Goal: Task Accomplishment & Management: Manage account settings

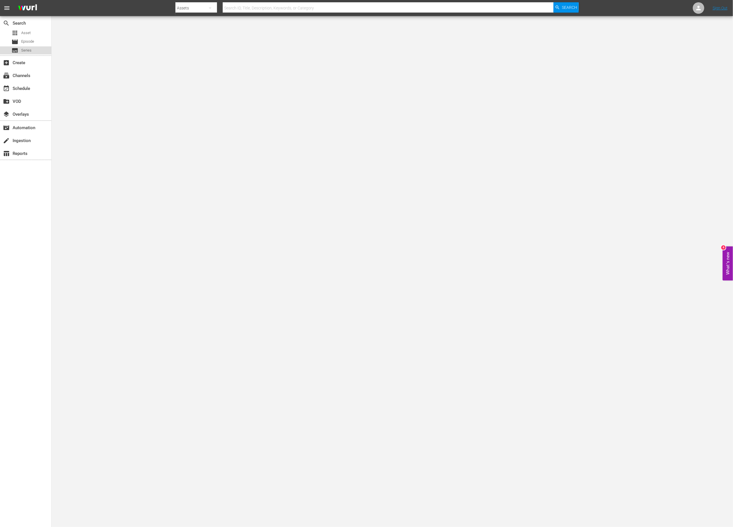
click at [33, 54] on div "subtitles Series" at bounding box center [25, 50] width 51 height 8
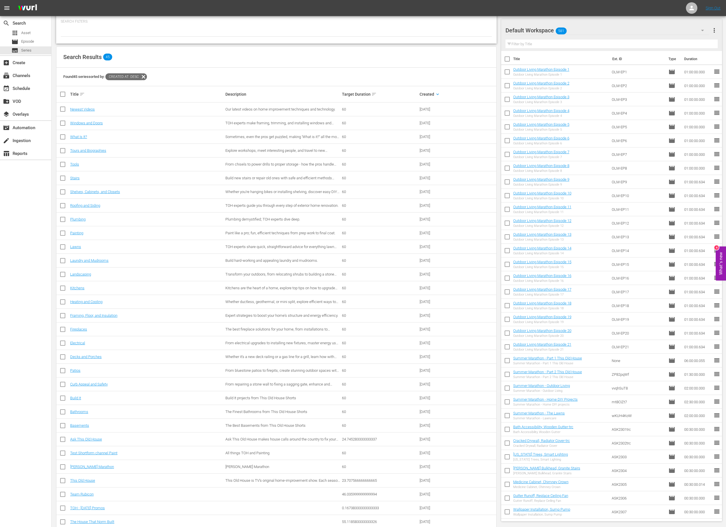
scroll to position [57, 0]
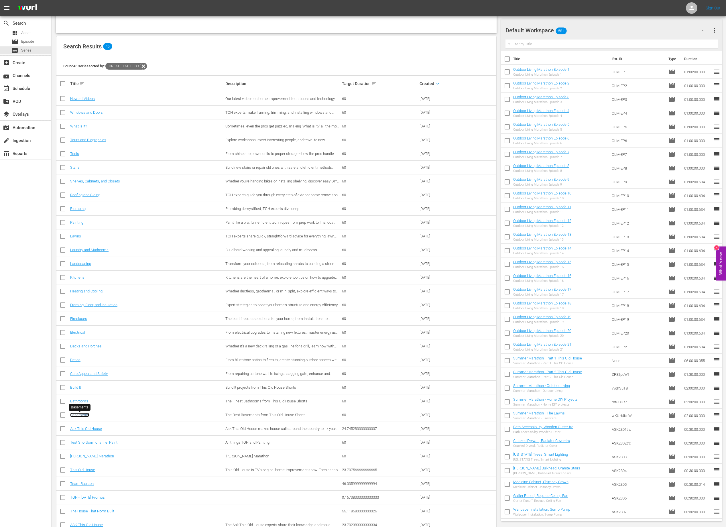
click at [85, 416] on link "Basements" at bounding box center [79, 415] width 19 height 4
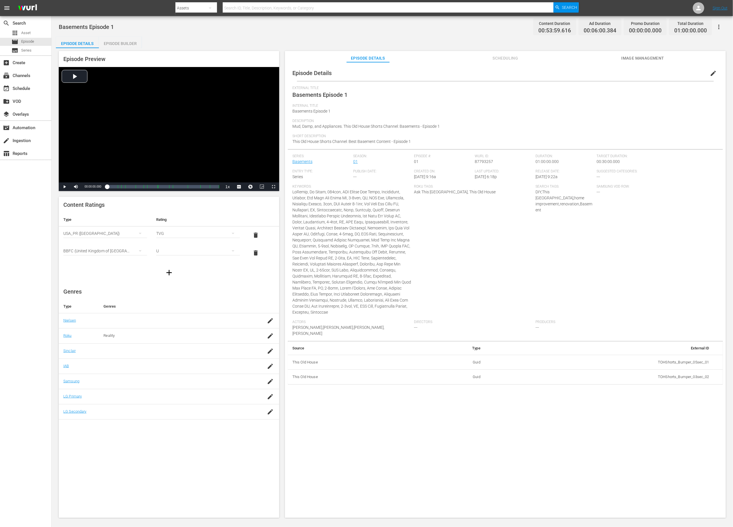
click at [488, 70] on span "edit" at bounding box center [713, 73] width 7 height 7
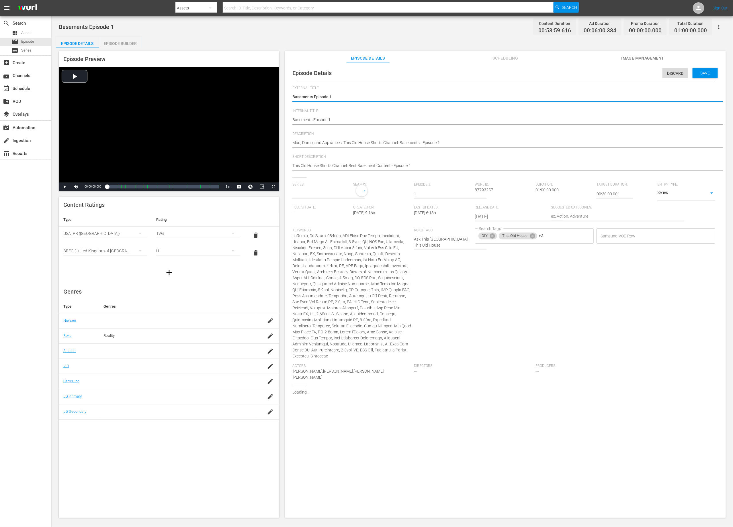
type input "Basements"
click at [488, 351] on span "Add External Id" at bounding box center [694, 397] width 42 height 5
click at [488, 351] on input "simple table" at bounding box center [686, 454] width 22 height 9
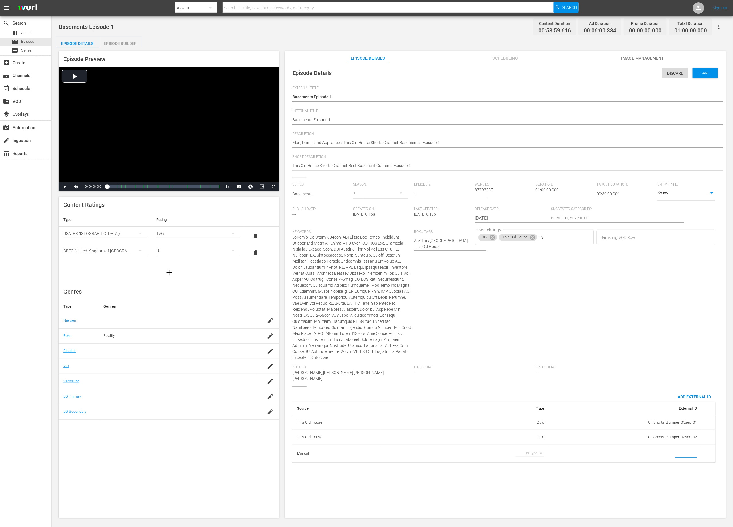
paste input "EP060363890001"
type input "EP060363890001"
click at [375, 138] on div "Mud, Damp, and Appliances. This Old House Shorts Channel: Basements - Episode 1…" at bounding box center [503, 143] width 423 height 14
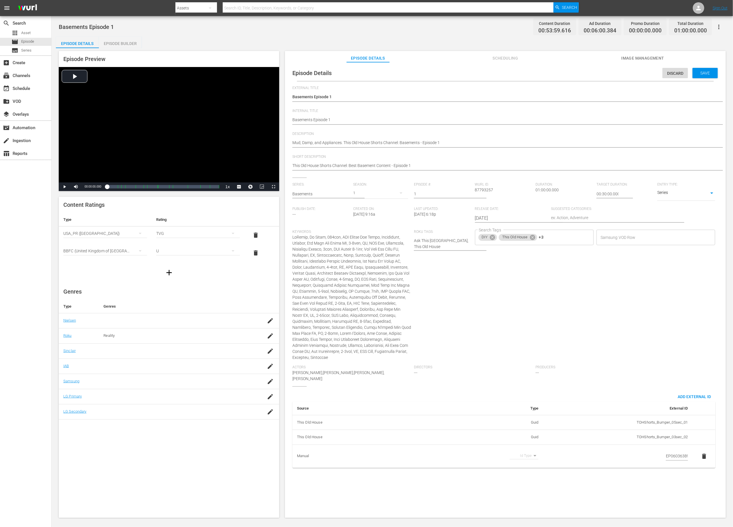
click at [375, 138] on div "Mud, Damp, and Appliances. This Old House Shorts Channel: Basements - Episode 1…" at bounding box center [503, 143] width 423 height 14
click at [318, 140] on textarea "Mud, Damp, and Appliances. This Old House Shorts Channel: Basements - Episode 1" at bounding box center [503, 143] width 423 height 7
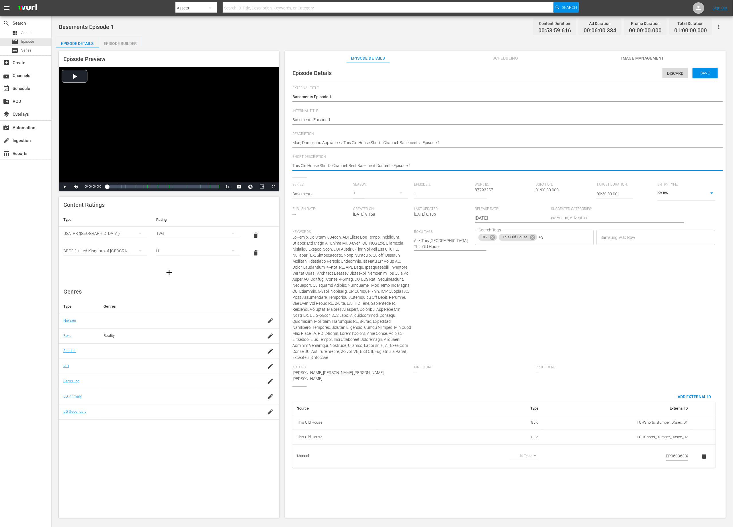
click at [320, 167] on textarea "This Old House Shorts Channel: Best Basement Content - Episode 1" at bounding box center [503, 166] width 423 height 7
paste textarea "Keep your basement problem-free with guidance from This Old House."
type textarea "Keep your basement problem-free with guidance from This Old House."
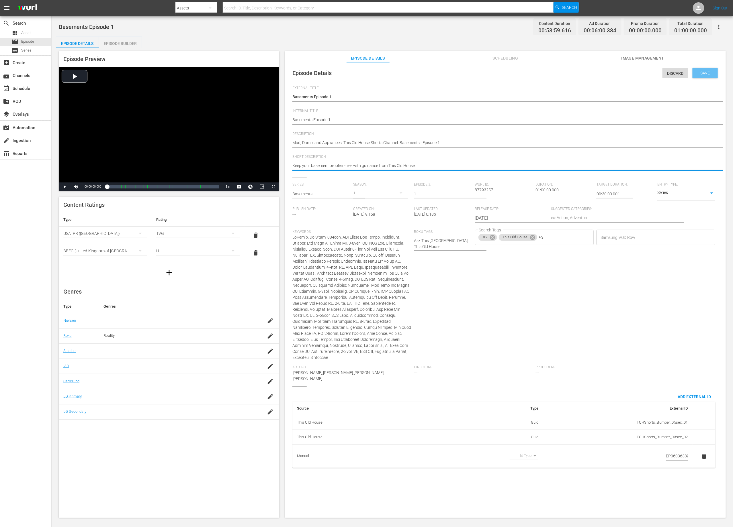
click at [488, 72] on div "Save" at bounding box center [704, 73] width 25 height 10
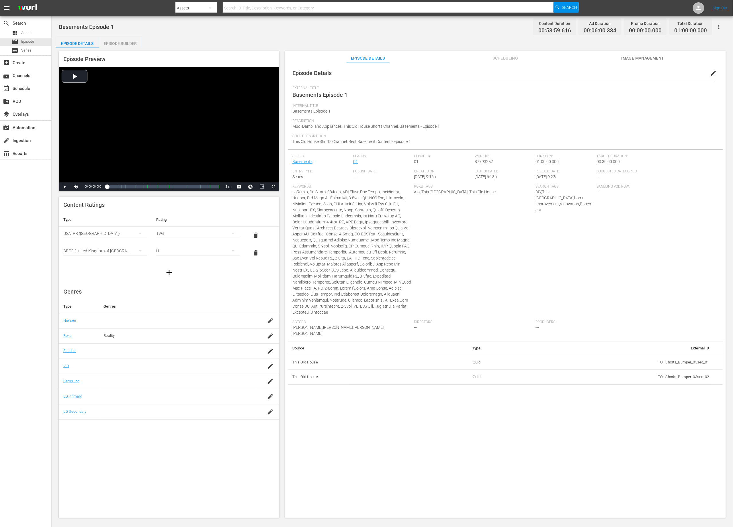
click at [488, 302] on div "Search Tags: DIY,This Old House,home improvement,renovation,Basement" at bounding box center [566, 253] width 61 height 136
click at [488, 75] on span "edit" at bounding box center [713, 73] width 7 height 7
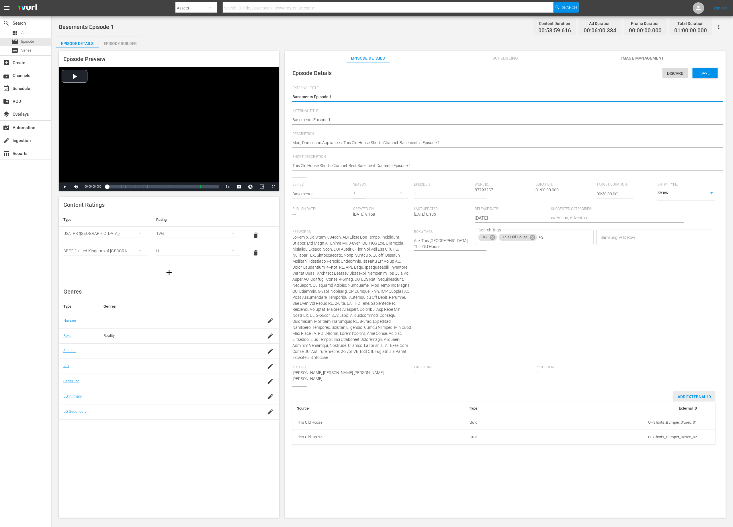
click at [488, 351] on span "Add External Id" at bounding box center [694, 397] width 42 height 5
click at [488, 351] on body "menu Search By Assets Search ID, Title, Description, Keywords, or Category Sear…" at bounding box center [366, 263] width 733 height 527
click at [488, 351] on li "Tms Id" at bounding box center [528, 457] width 29 height 9
type input "tmsId"
click at [488, 351] on input "simple table" at bounding box center [686, 454] width 22 height 9
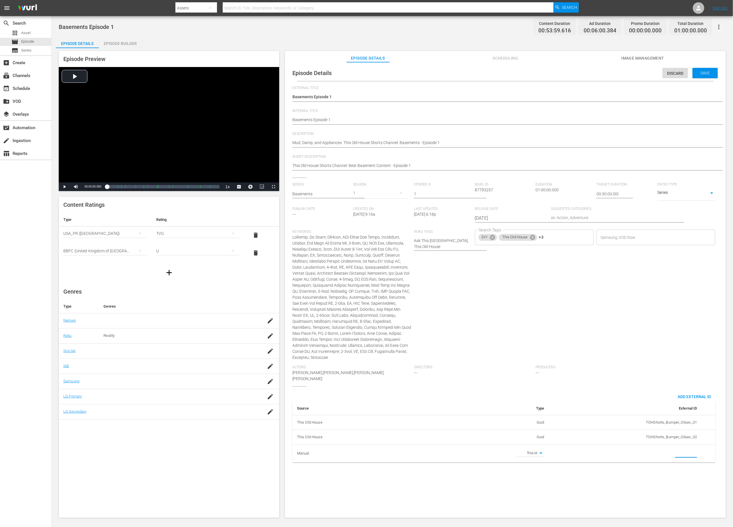
paste input "EP060363890001"
type input "EP060363890001"
click at [488, 74] on span "Save" at bounding box center [705, 73] width 19 height 5
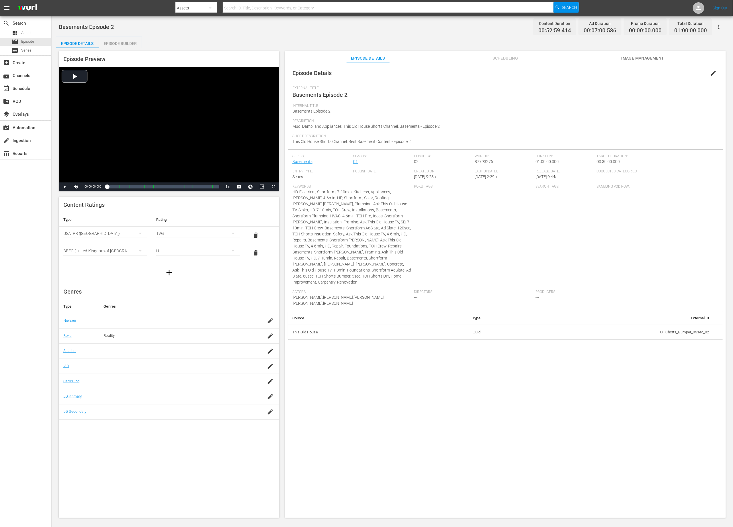
click at [488, 71] on span "edit" at bounding box center [713, 73] width 7 height 7
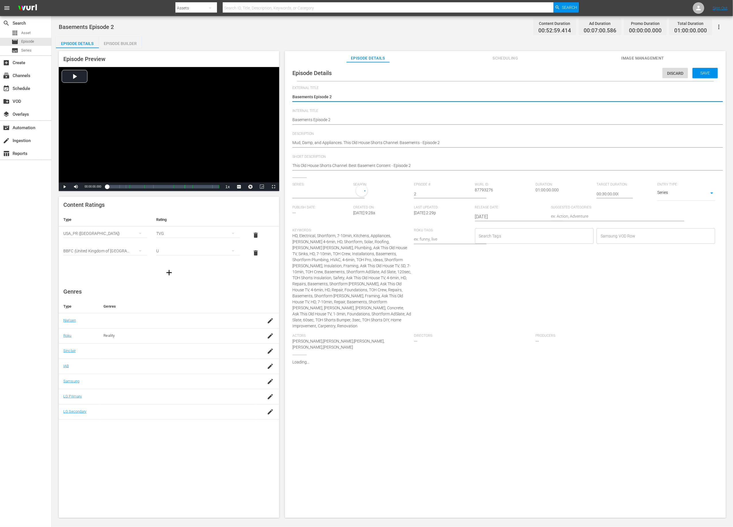
type input "Basements"
click at [488, 351] on div "Add External Id" at bounding box center [694, 366] width 42 height 11
click at [488, 351] on body "menu Search By Assets Search ID, Title, Description, Keywords, or Category Sear…" at bounding box center [366, 263] width 733 height 527
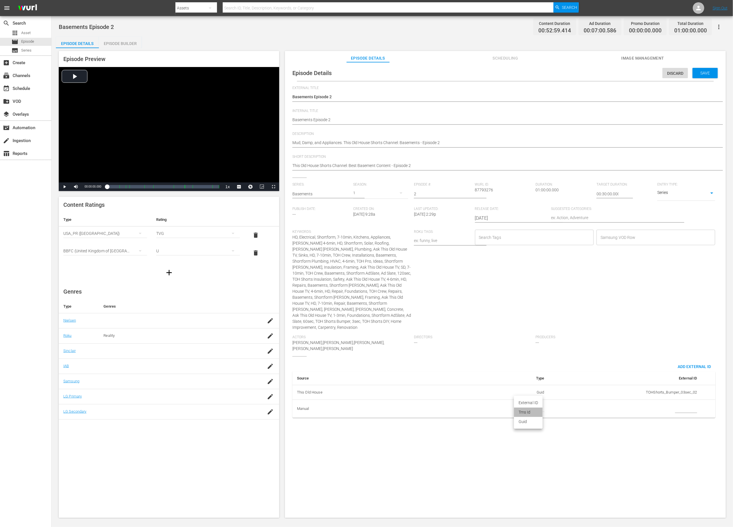
click at [488, 351] on li "Tms Id" at bounding box center [528, 412] width 29 height 9
type input "tmsId"
click at [488, 351] on input "simple table" at bounding box center [686, 409] width 22 height 9
paste input "EP060363890002"
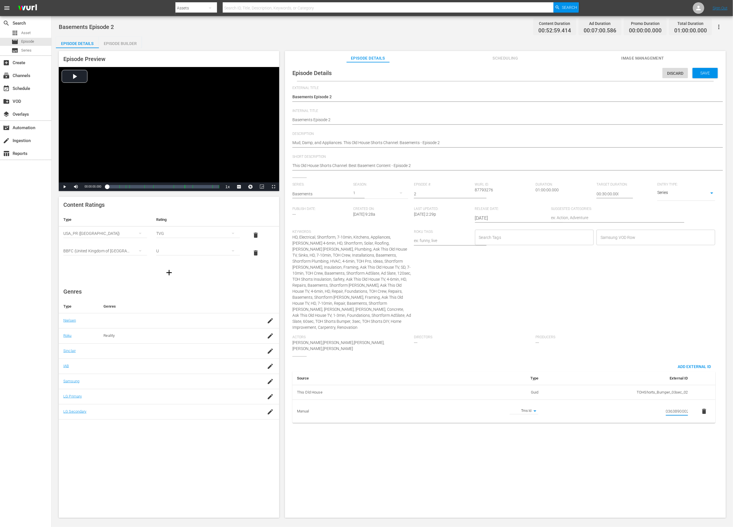
type input "EP060363890002"
click at [345, 143] on textarea "Mud, Damp, and Appliances. This Old House Shorts Channel: Basements - Episode 2" at bounding box center [503, 143] width 423 height 7
paste textarea "Get expert tips from This Old House to keep your basement dry, safe, and free f…"
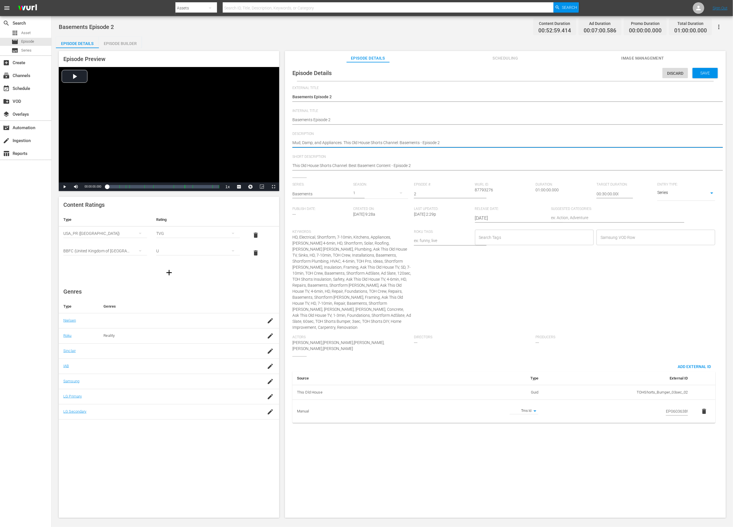
type textarea "Get expert tips from This Old House to keep your basement dry, safe, and free f…"
click at [488, 74] on span "Save" at bounding box center [705, 73] width 19 height 5
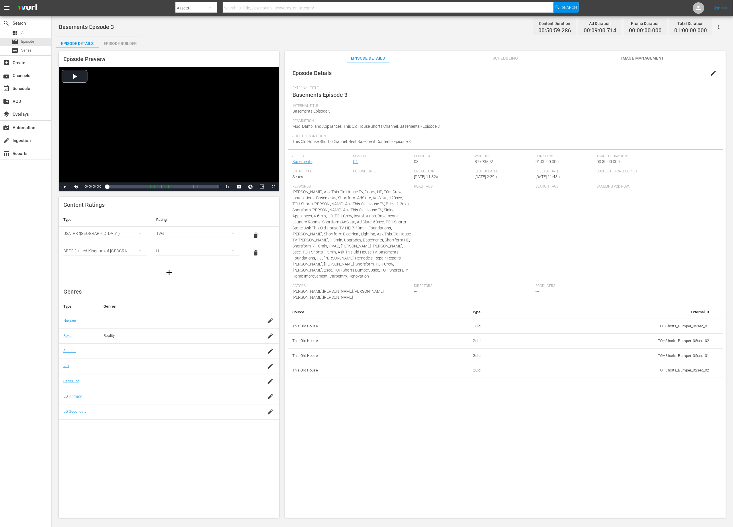
click at [488, 71] on span "edit" at bounding box center [713, 73] width 7 height 7
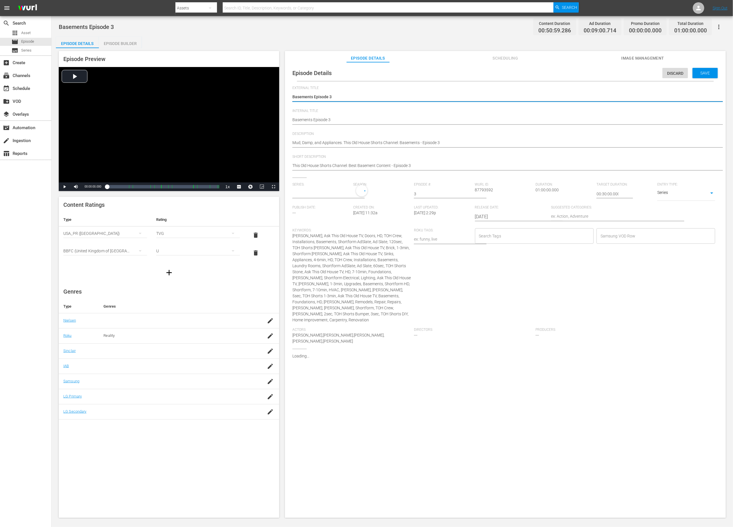
type input "Basements"
click at [488, 351] on span "Add External Id" at bounding box center [694, 361] width 42 height 5
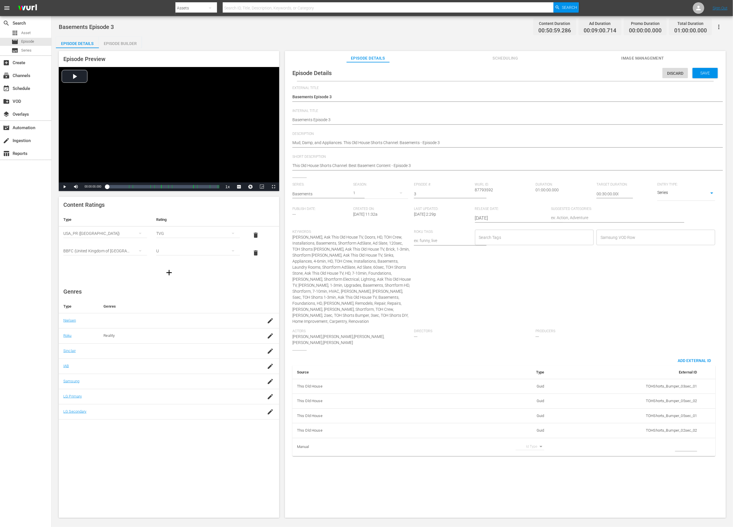
click at [488, 351] on body "menu Search By Assets Search ID, Title, Description, Keywords, or Category Sear…" at bounding box center [366, 263] width 733 height 527
click at [488, 351] on li "Tms Id" at bounding box center [528, 457] width 29 height 9
type input "tmsId"
click at [488, 351] on input "simple table" at bounding box center [686, 447] width 22 height 9
paste input "EP060363890003"
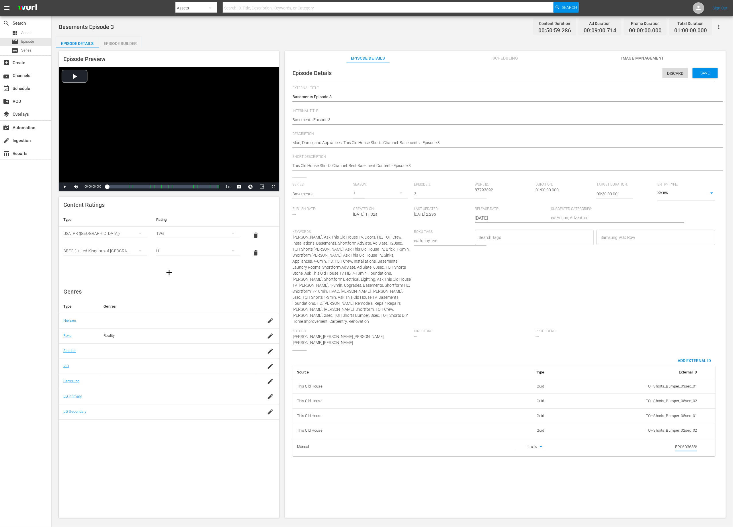
scroll to position [0, 10]
drag, startPoint x: 666, startPoint y: 451, endPoint x: 654, endPoint y: 453, distance: 12.1
click at [488, 351] on td "EP060363890003" at bounding box center [618, 449] width 150 height 23
type input "EP060363890003"
click at [488, 351] on div "Episode Details Discard Save External Title Basements Episode 3 Basements Episo…" at bounding box center [505, 292] width 441 height 461
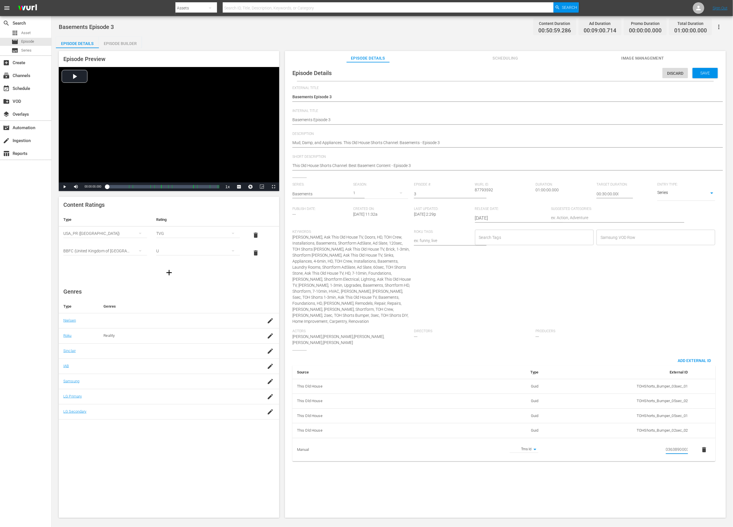
scroll to position [0, 0]
click at [488, 76] on div "Save" at bounding box center [704, 73] width 25 height 10
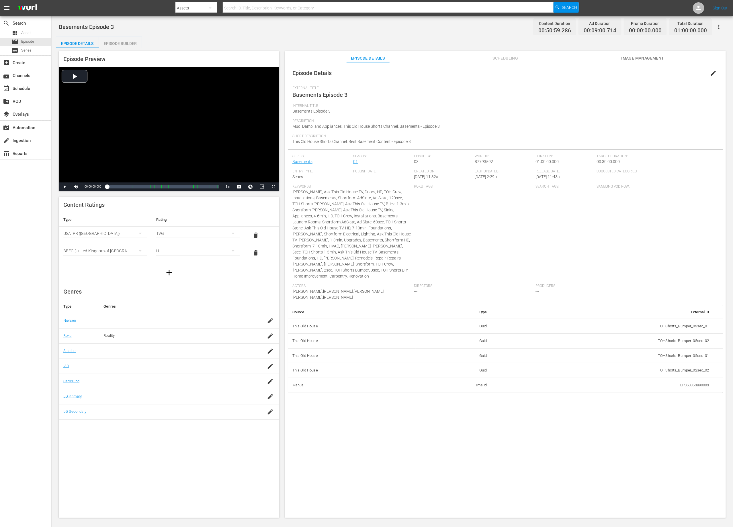
drag, startPoint x: 687, startPoint y: 327, endPoint x: 700, endPoint y: 364, distance: 39.0
click at [488, 351] on tbody "This Old House Guid TOHShorts_Bumper_03sec_01 This Old House Guid TOHShorts_Bum…" at bounding box center [505, 356] width 435 height 74
click at [488, 73] on span "edit" at bounding box center [713, 73] width 7 height 7
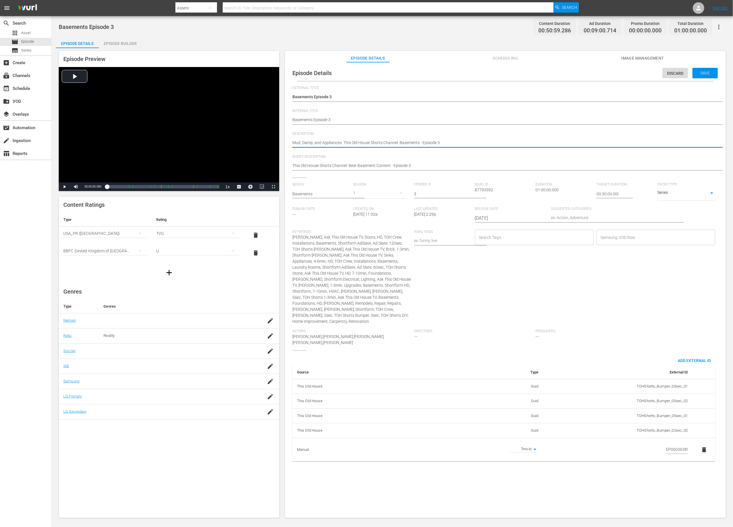
click at [382, 143] on textarea "Mud, Damp, and Appliances. This Old House Shorts Channel: Basements - Episode 3" at bounding box center [503, 143] width 423 height 7
paste textarea "Protect your basement with trusted advice from This Old House for a worry-free,…"
type textarea "Protect your basement with trusted advice from This Old House for a worry-free,…"
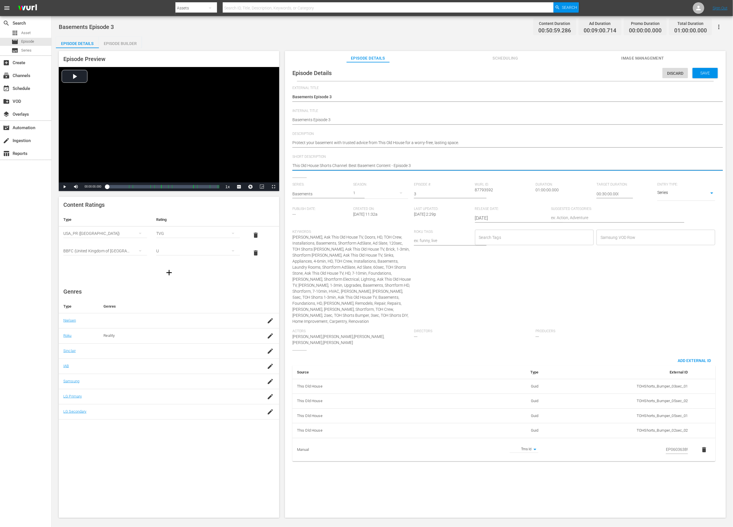
click at [381, 165] on textarea "This Old House Shorts Channel: Best Basement Content - Episode 3" at bounding box center [503, 166] width 423 height 7
type textarea "This Old House Shorts Channel: Best Basement S - Episode 3"
type textarea "This Old House Shorts Channel: Best Basement Sh - Episode 3"
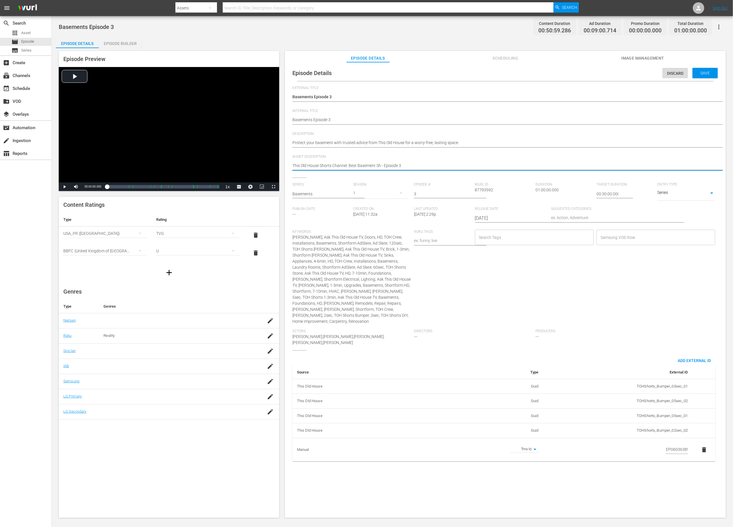
type textarea "This Old House Shorts Channel: Best Basement Sho - Episode 3"
type textarea "This Old House Shorts Channel: Best Basement Shor - Episode 3"
type textarea "This Old House Shorts Channel: Best Basement Short - Episode 3"
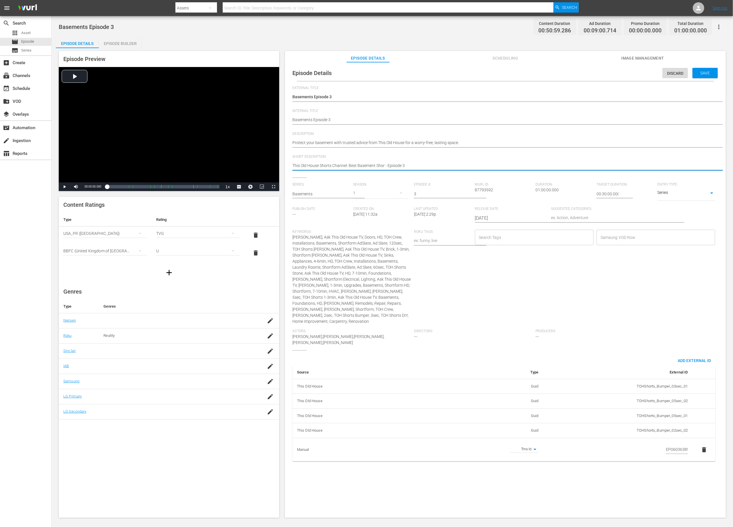
type textarea "This Old House Shorts Channel: Best Basement Short - Episode 3"
type textarea "This Old House Shorts Channel: Best Basement Shorts - Episode 3"
click at [488, 74] on span "Save" at bounding box center [705, 73] width 19 height 5
